Goal: Check status

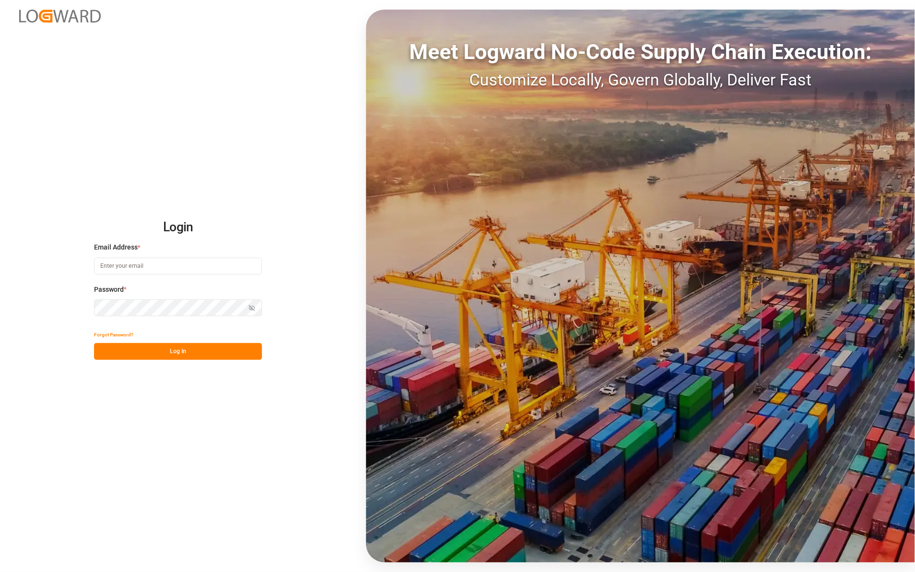
type input "[PERSON_NAME][EMAIL_ADDRESS][DOMAIN_NAME]"
click at [169, 348] on button "Log In" at bounding box center [178, 351] width 168 height 17
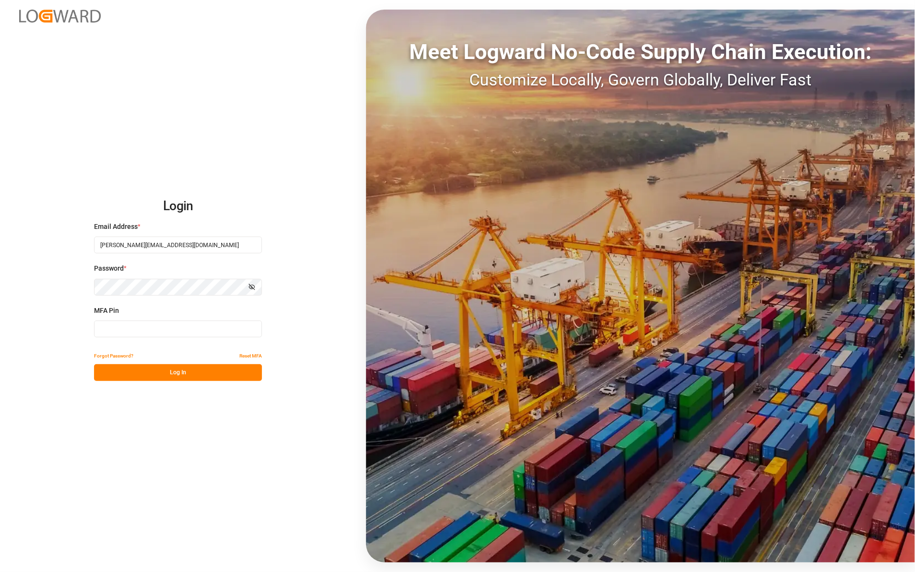
click at [99, 327] on input at bounding box center [178, 328] width 168 height 17
type input "166589"
click at [143, 367] on button "Log In" at bounding box center [178, 372] width 168 height 17
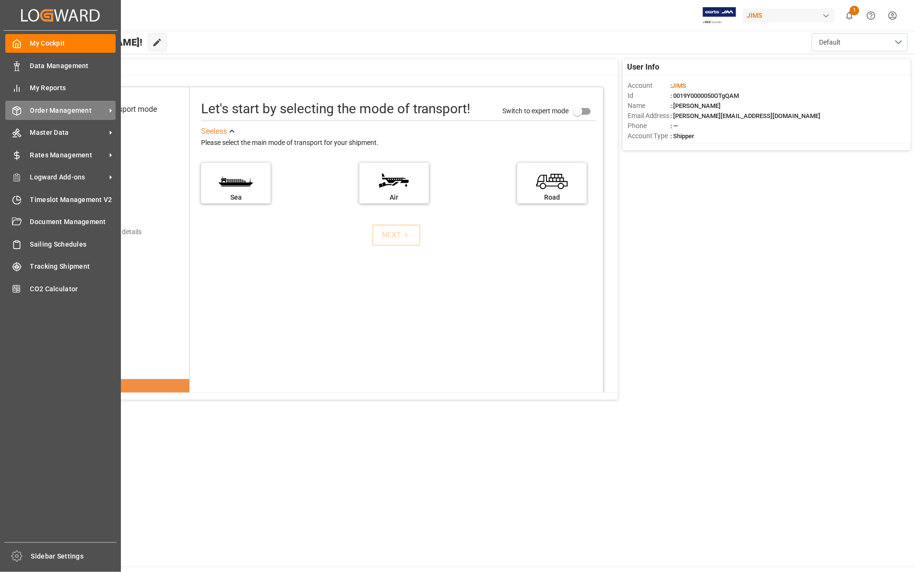
click at [44, 112] on span "Order Management" at bounding box center [68, 111] width 76 height 10
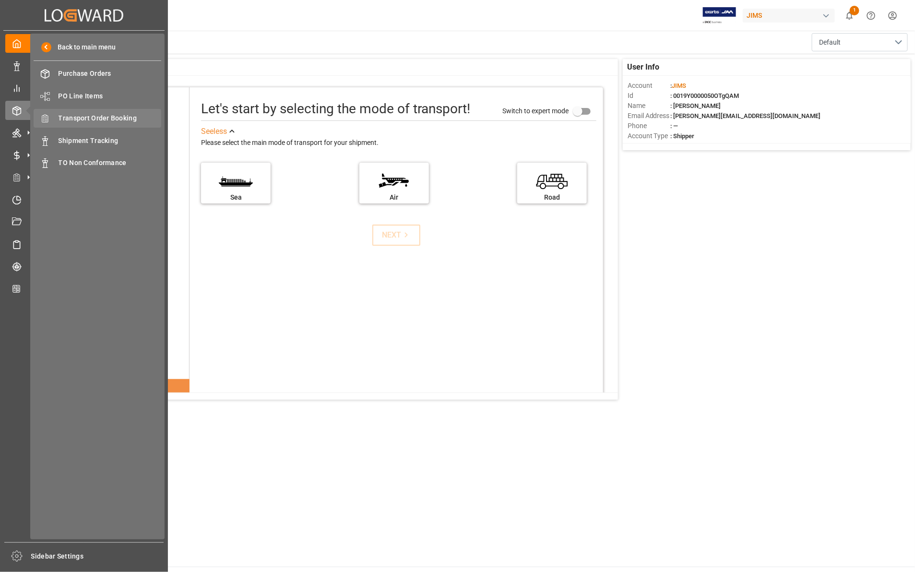
click at [121, 120] on span "Transport Order Booking" at bounding box center [110, 118] width 103 height 10
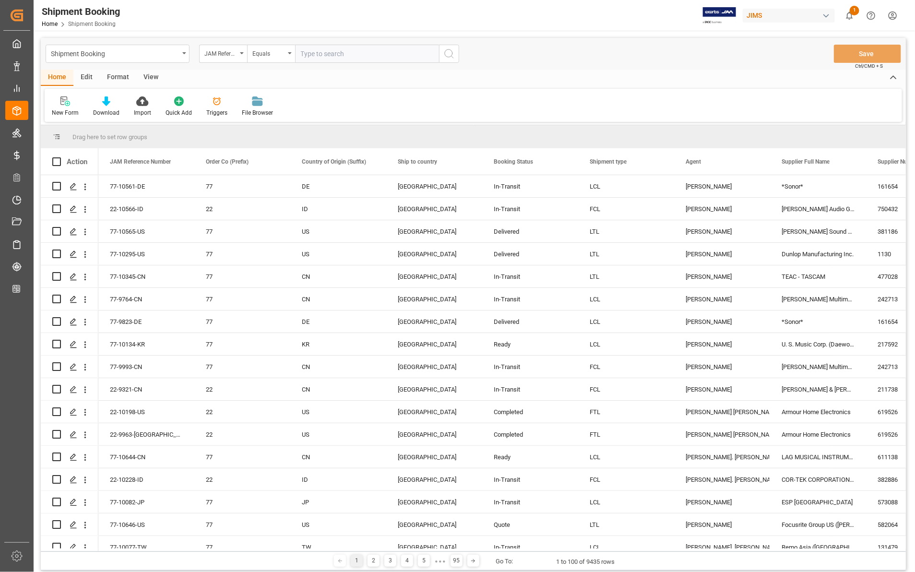
click at [322, 53] on input "text" at bounding box center [367, 54] width 144 height 18
type input "22-7539-SE"
click at [447, 51] on icon "search button" at bounding box center [449, 54] width 12 height 12
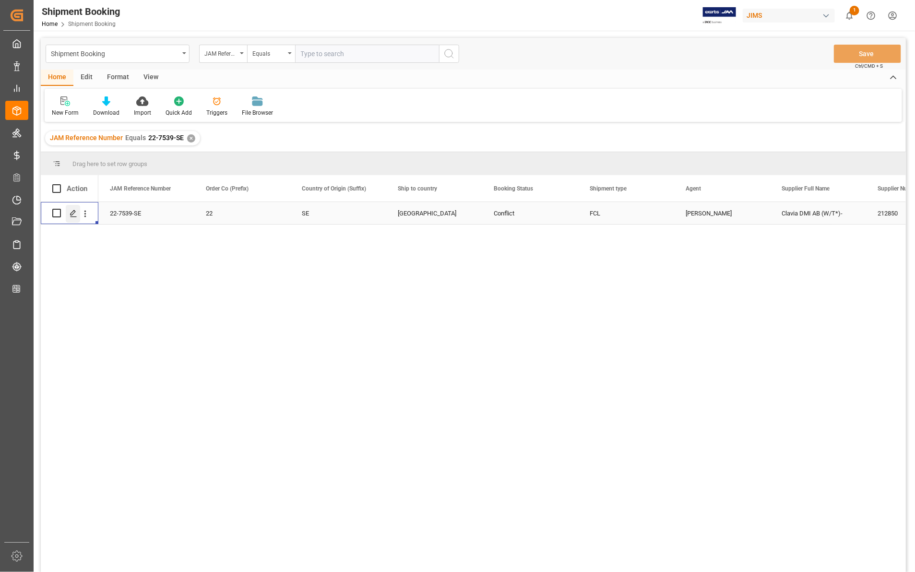
click at [73, 215] on icon "Press SPACE to select this row." at bounding box center [74, 214] width 8 height 8
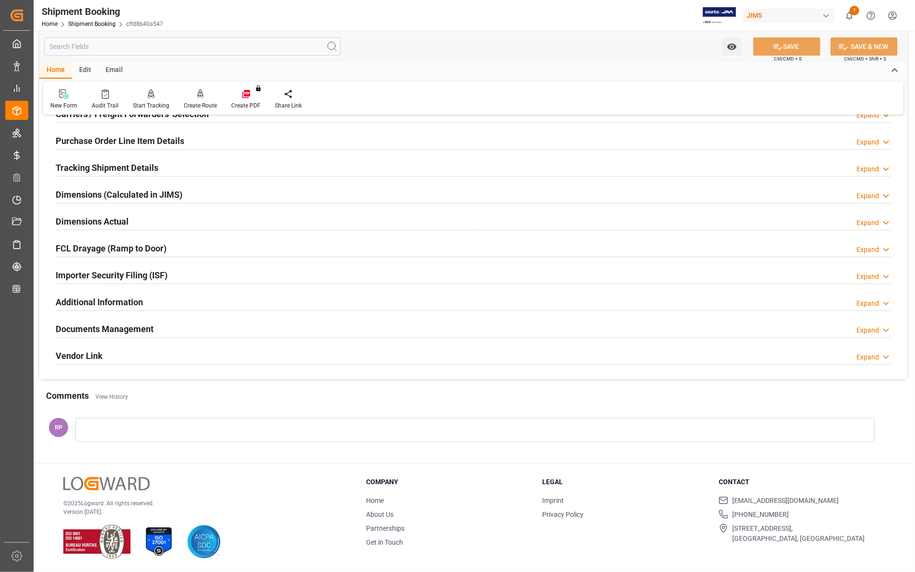
scroll to position [149, 0]
click at [888, 327] on icon at bounding box center [886, 330] width 10 height 10
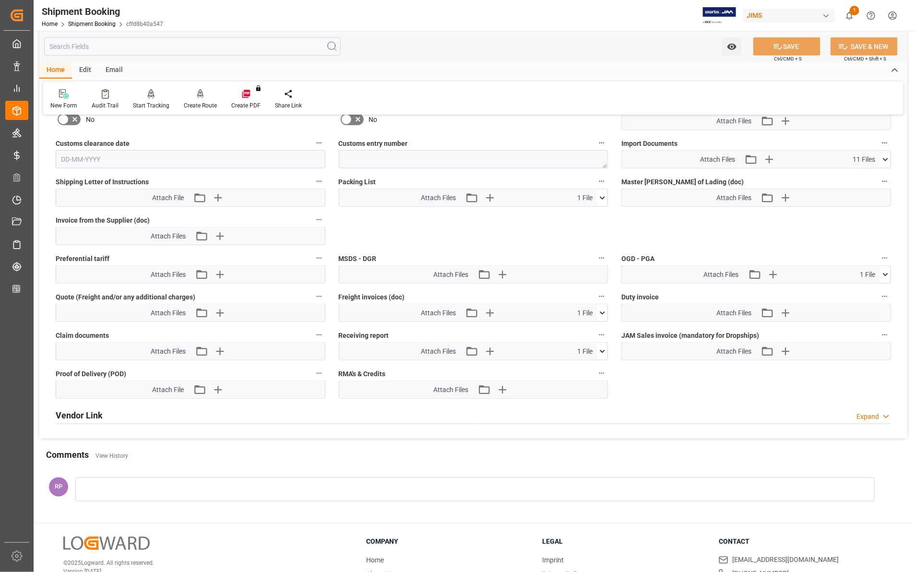
scroll to position [502, 0]
click at [884, 159] on icon at bounding box center [885, 159] width 5 height 3
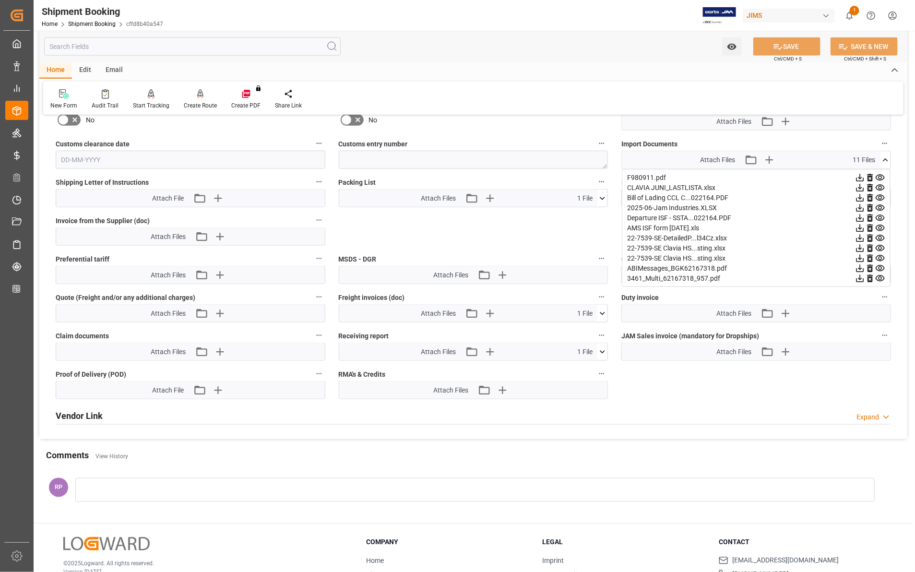
click at [860, 245] on icon at bounding box center [860, 249] width 8 height 8
